Goal: Navigation & Orientation: Find specific page/section

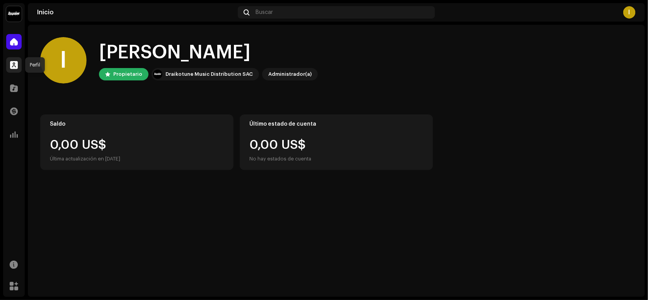
click at [11, 62] on span at bounding box center [14, 65] width 8 height 6
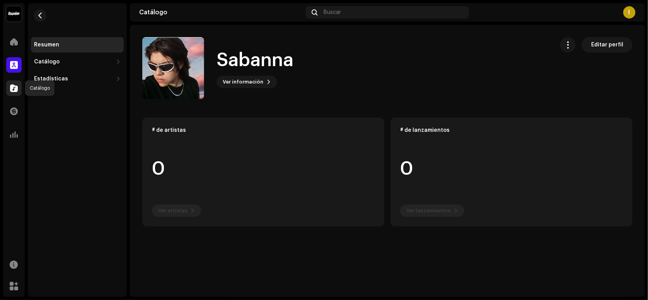
click at [16, 85] on span at bounding box center [14, 88] width 8 height 6
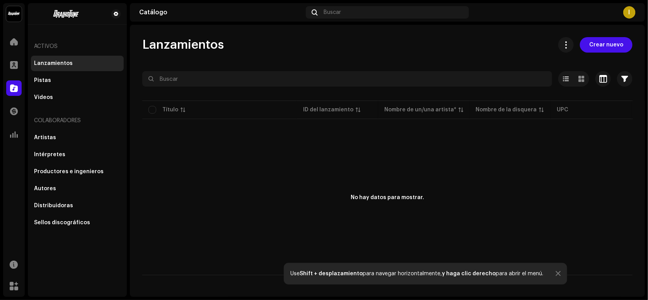
click at [10, 73] on div "Perfil" at bounding box center [14, 65] width 22 height 22
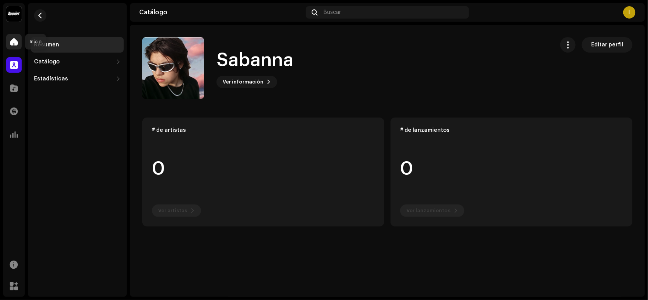
click at [19, 43] on div at bounding box center [13, 41] width 15 height 15
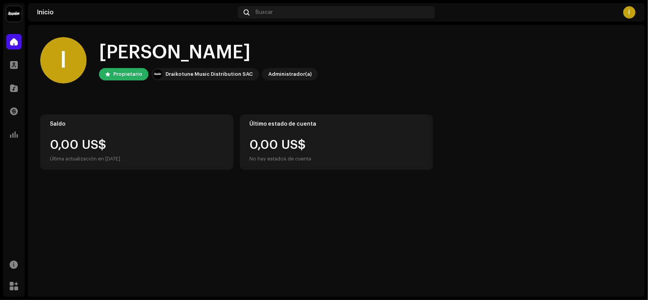
click at [17, 73] on div "Perfil" at bounding box center [14, 65] width 22 height 22
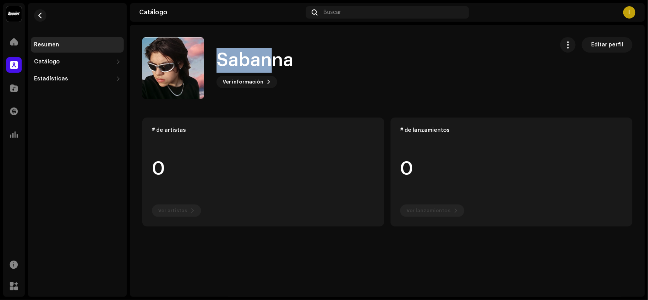
drag, startPoint x: 215, startPoint y: 55, endPoint x: 266, endPoint y: 56, distance: 51.8
click at [266, 56] on div "Sabanna Ver información Editar perfil" at bounding box center [345, 68] width 406 height 62
click at [245, 67] on h1 "Sabanna" at bounding box center [255, 60] width 77 height 25
click at [627, 17] on div "I" at bounding box center [629, 12] width 12 height 12
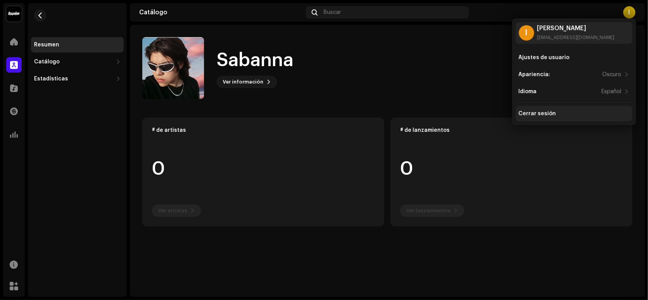
click at [554, 114] on div "Cerrar sesión" at bounding box center [574, 114] width 111 height 6
